Goal: Navigation & Orientation: Find specific page/section

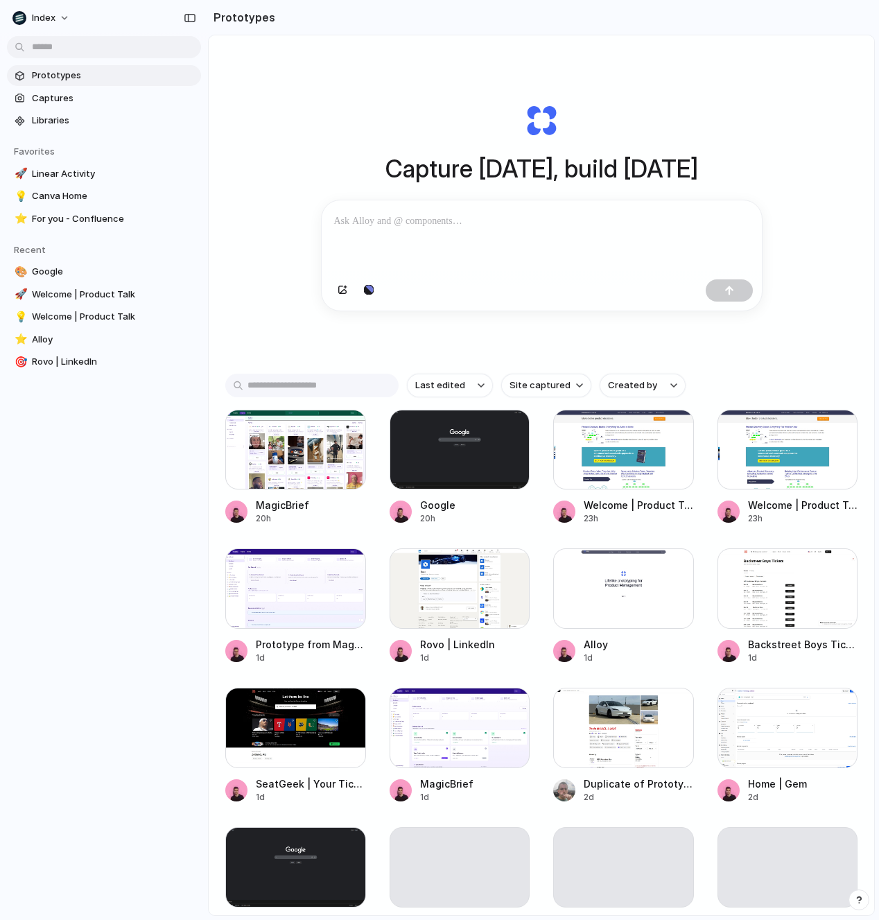
click at [397, 69] on div "Capture [DATE], build [DATE] Clone web app Clone screenshot Start from existing…" at bounding box center [541, 207] width 555 height 311
